Goal: Task Accomplishment & Management: Use online tool/utility

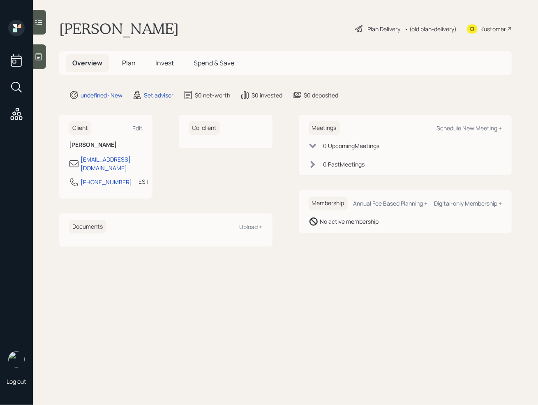
click at [42, 62] on div at bounding box center [39, 56] width 13 height 25
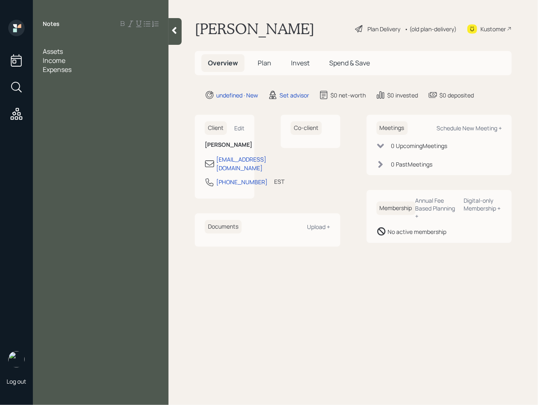
click at [50, 45] on div at bounding box center [101, 42] width 116 height 9
click at [105, 77] on div "Expenses" at bounding box center [101, 78] width 116 height 9
click at [80, 77] on div "Expenses" at bounding box center [101, 78] width 116 height 9
click at [60, 50] on div at bounding box center [101, 51] width 116 height 9
click at [75, 65] on div "Assets" at bounding box center [101, 69] width 116 height 9
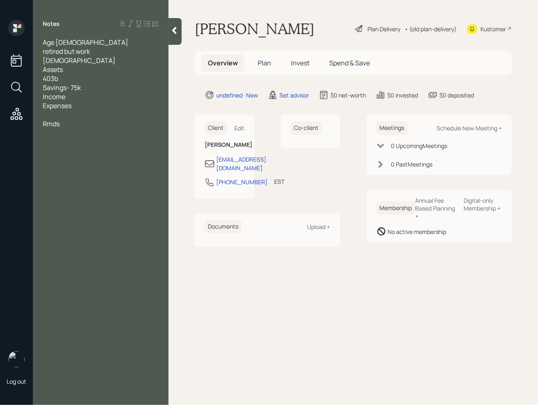
click at [69, 74] on div "403b" at bounding box center [101, 78] width 116 height 9
click at [87, 83] on div "Savings- 75k" at bounding box center [101, 87] width 116 height 9
click at [79, 74] on div "403b - 27" at bounding box center [101, 78] width 116 height 9
click at [84, 83] on div "Savings-" at bounding box center [101, 87] width 116 height 9
click at [93, 83] on div "Savings- 50k" at bounding box center [101, 87] width 116 height 9
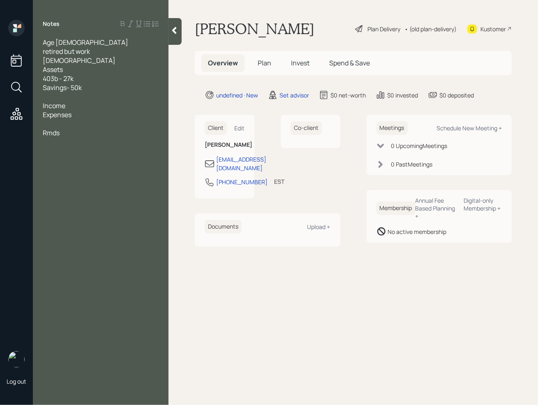
click at [73, 101] on div "Income" at bounding box center [101, 105] width 116 height 9
click at [42, 116] on div "Age [DEMOGRAPHIC_DATA] retired but work [DEMOGRAPHIC_DATA] Assets 403b - 27k Sa…" at bounding box center [101, 106] width 136 height 136
click at [42, 115] on div "Age [DEMOGRAPHIC_DATA] retired but work [DEMOGRAPHIC_DATA] Assets 403b - 27k Sa…" at bounding box center [101, 106] width 136 height 136
click at [43, 119] on span "297 a month" at bounding box center [61, 123] width 37 height 9
click at [112, 119] on div "pension- 297 a month" at bounding box center [101, 123] width 116 height 9
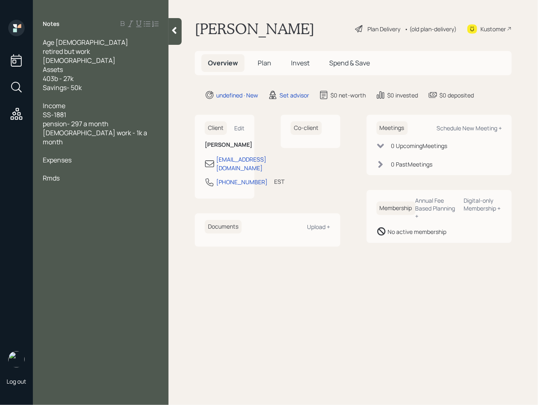
click at [123, 53] on div "retired but work [DEMOGRAPHIC_DATA]" at bounding box center [101, 56] width 116 height 18
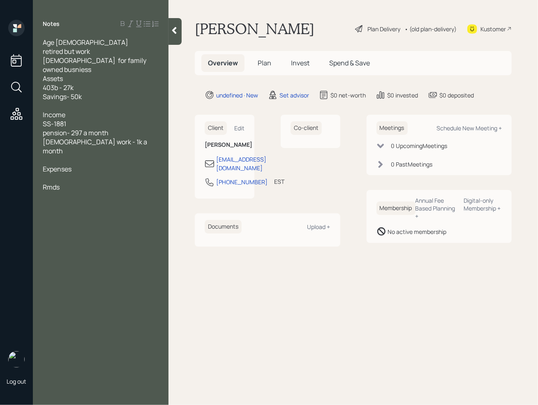
click at [65, 174] on div at bounding box center [101, 178] width 116 height 9
click at [51, 174] on div at bounding box center [101, 178] width 116 height 9
click at [116, 183] on div "wjhat to do with 403b" at bounding box center [101, 187] width 116 height 9
click at [100, 174] on div "500 a month" at bounding box center [101, 178] width 116 height 9
click at [104, 201] on div "tax strategy" at bounding box center [101, 205] width 116 height 9
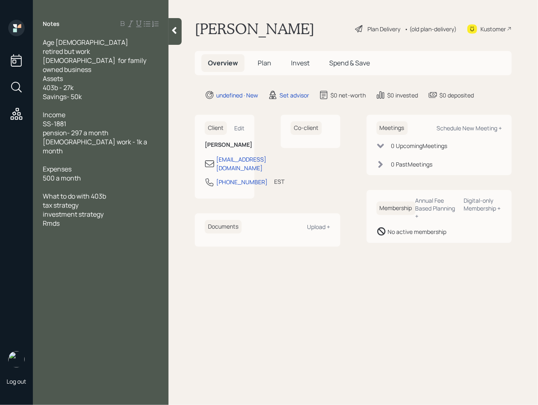
click at [180, 237] on main "[PERSON_NAME] Plan Delivery • (old plan-delivery) Kustomer Overview Plan Invest…" at bounding box center [354, 202] width 370 height 405
click at [474, 128] on div "Schedule New Meeting +" at bounding box center [469, 128] width 65 height 8
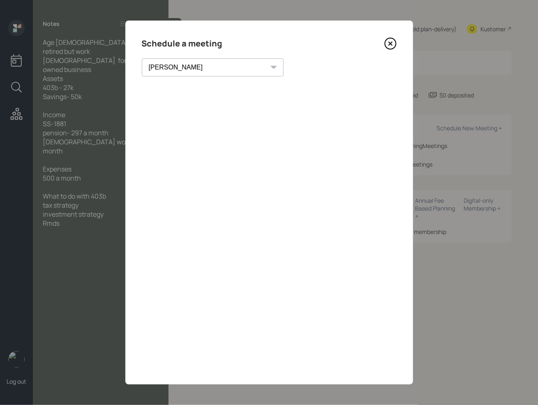
click at [203, 67] on div "[PERSON_NAME] [PERSON_NAME] [PERSON_NAME] [PERSON_NAME] [PERSON_NAME] [PERSON_N…" at bounding box center [213, 67] width 142 height 18
click at [180, 66] on select "[PERSON_NAME] [PERSON_NAME] [PERSON_NAME] [PERSON_NAME] [PERSON_NAME] [PERSON_N…" at bounding box center [213, 67] width 142 height 18
select select "ade3b313-576a-42c5-b346-1eb294908ae6"
click at [142, 58] on select "[PERSON_NAME] [PERSON_NAME] [PERSON_NAME] [PERSON_NAME] [PERSON_NAME] [PERSON_N…" at bounding box center [213, 67] width 142 height 18
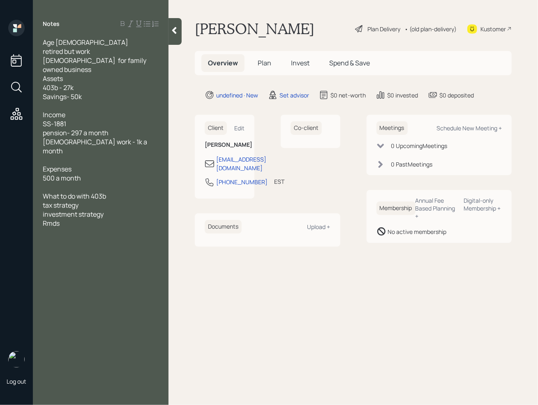
click at [178, 31] on icon at bounding box center [174, 30] width 8 height 8
